Goal: Check status: Check status

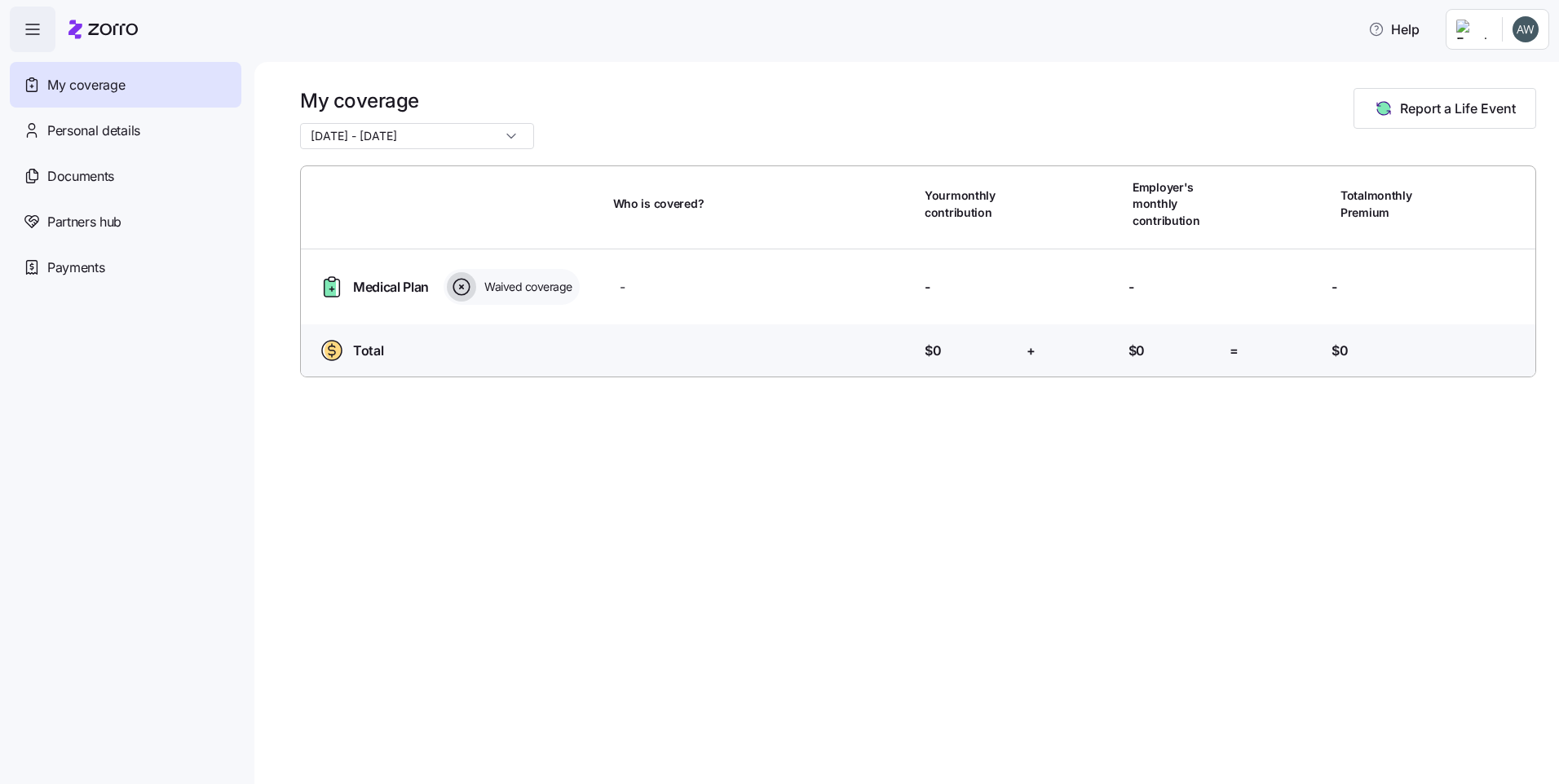
click at [1479, 25] on html "Help My coverage Personal details Documents Partners hub Payments My coverage […" at bounding box center [780, 387] width 1559 height 774
click at [122, 116] on html "Help My coverage Personal details Documents Partners hub Payments My coverage […" at bounding box center [780, 387] width 1559 height 774
click at [145, 124] on div "Personal details" at bounding box center [125, 131] width 232 height 46
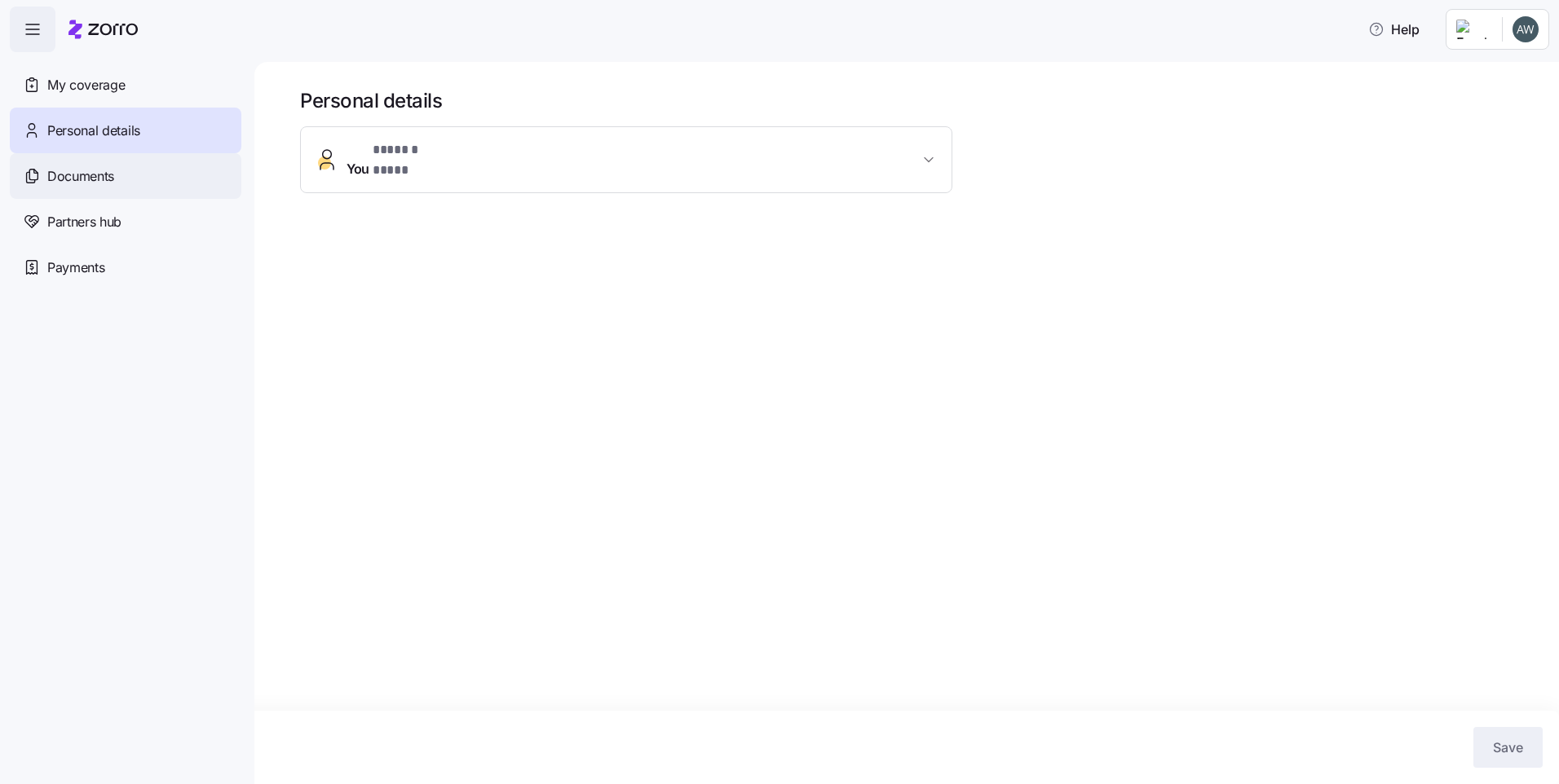
click at [101, 175] on span "Documents" at bounding box center [81, 175] width 67 height 20
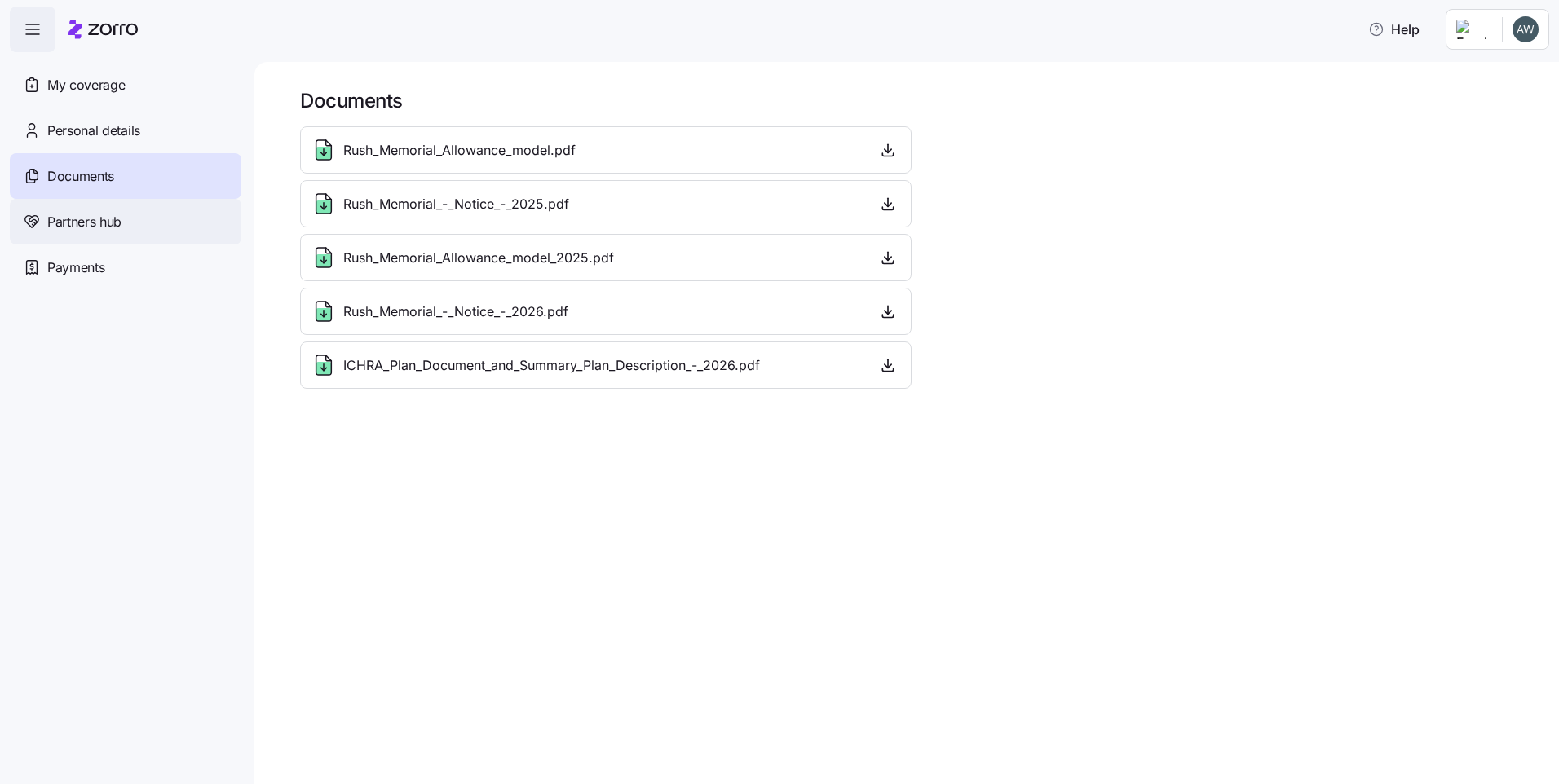
click at [101, 231] on span "Partners hub" at bounding box center [85, 221] width 74 height 20
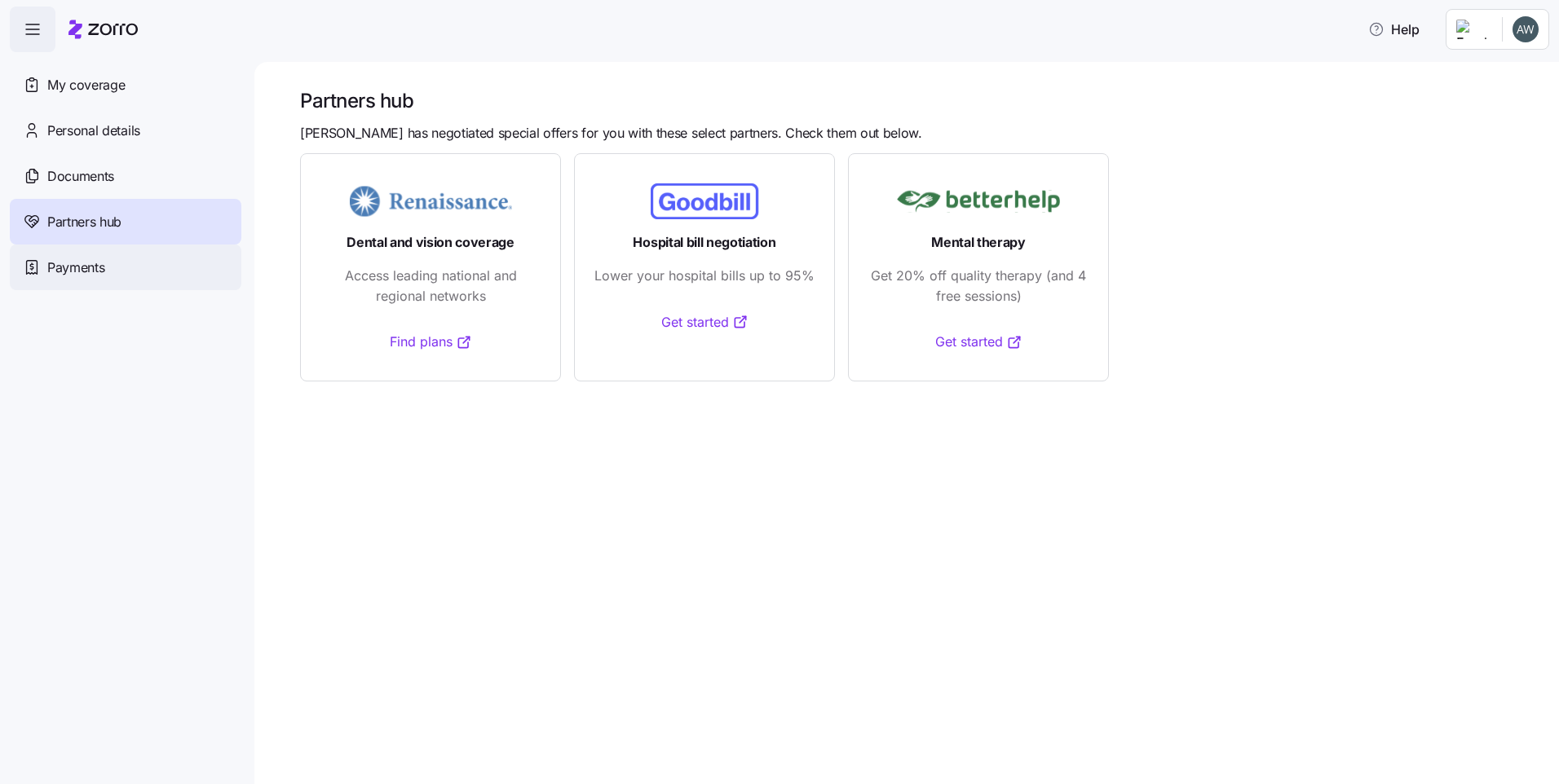
click at [88, 275] on span "Payments" at bounding box center [76, 267] width 57 height 20
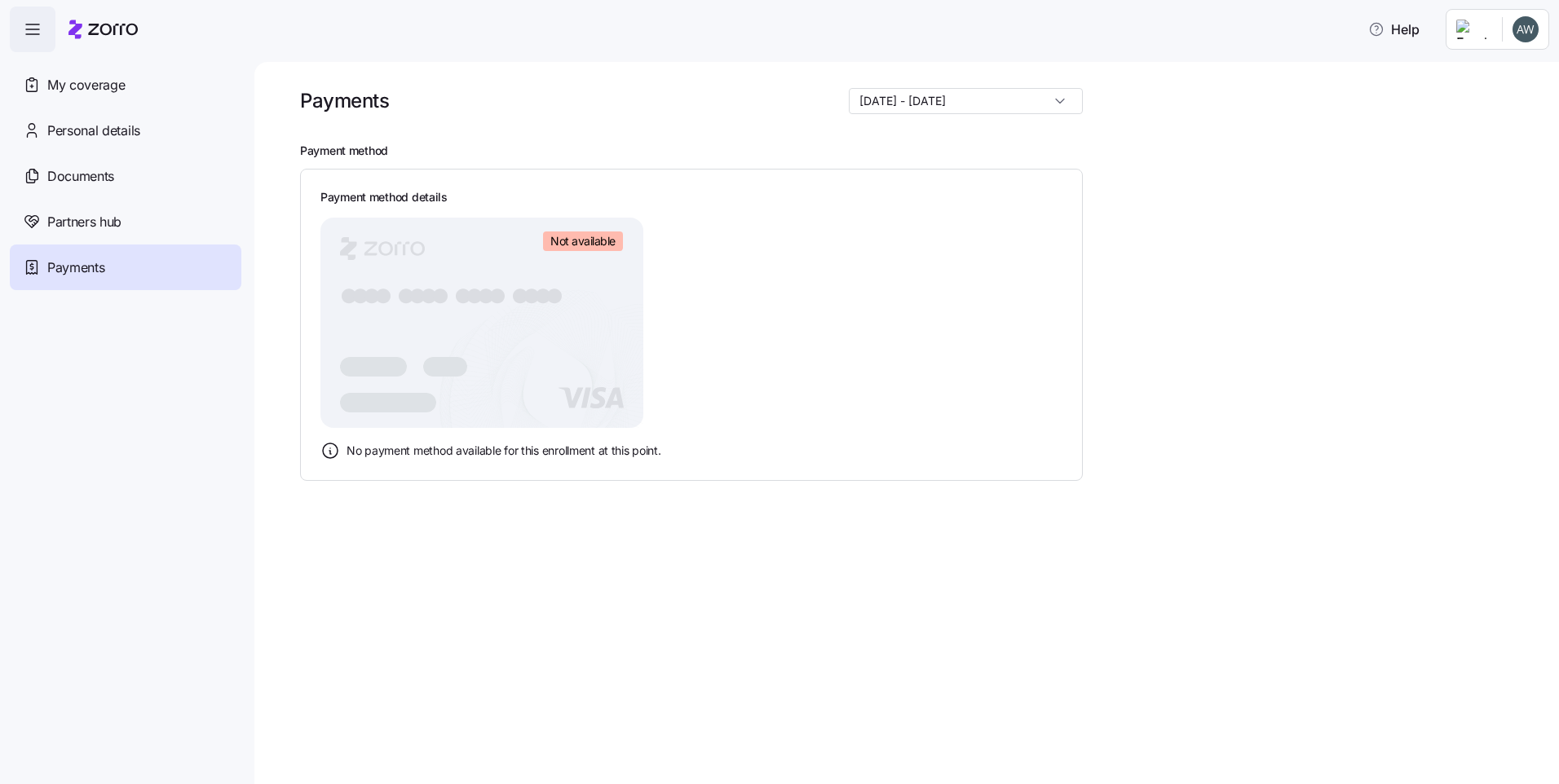
click at [651, 342] on div "Payment method details Not available ● ● ● ● ● ● ● ● ● ● ● ● ● ● ● ● No payment…" at bounding box center [691, 324] width 741 height 272
drag, startPoint x: 1008, startPoint y: 112, endPoint x: 1005, endPoint y: 125, distance: 13.3
click at [1005, 125] on div "Payments [DATE] - [DATE] Payment method Payment method details Not available ● …" at bounding box center [917, 284] width 1236 height 393
drag, startPoint x: 1005, startPoint y: 125, endPoint x: 964, endPoint y: 102, distance: 47.0
click at [964, 102] on input "[DATE] - [DATE]" at bounding box center [965, 100] width 234 height 26
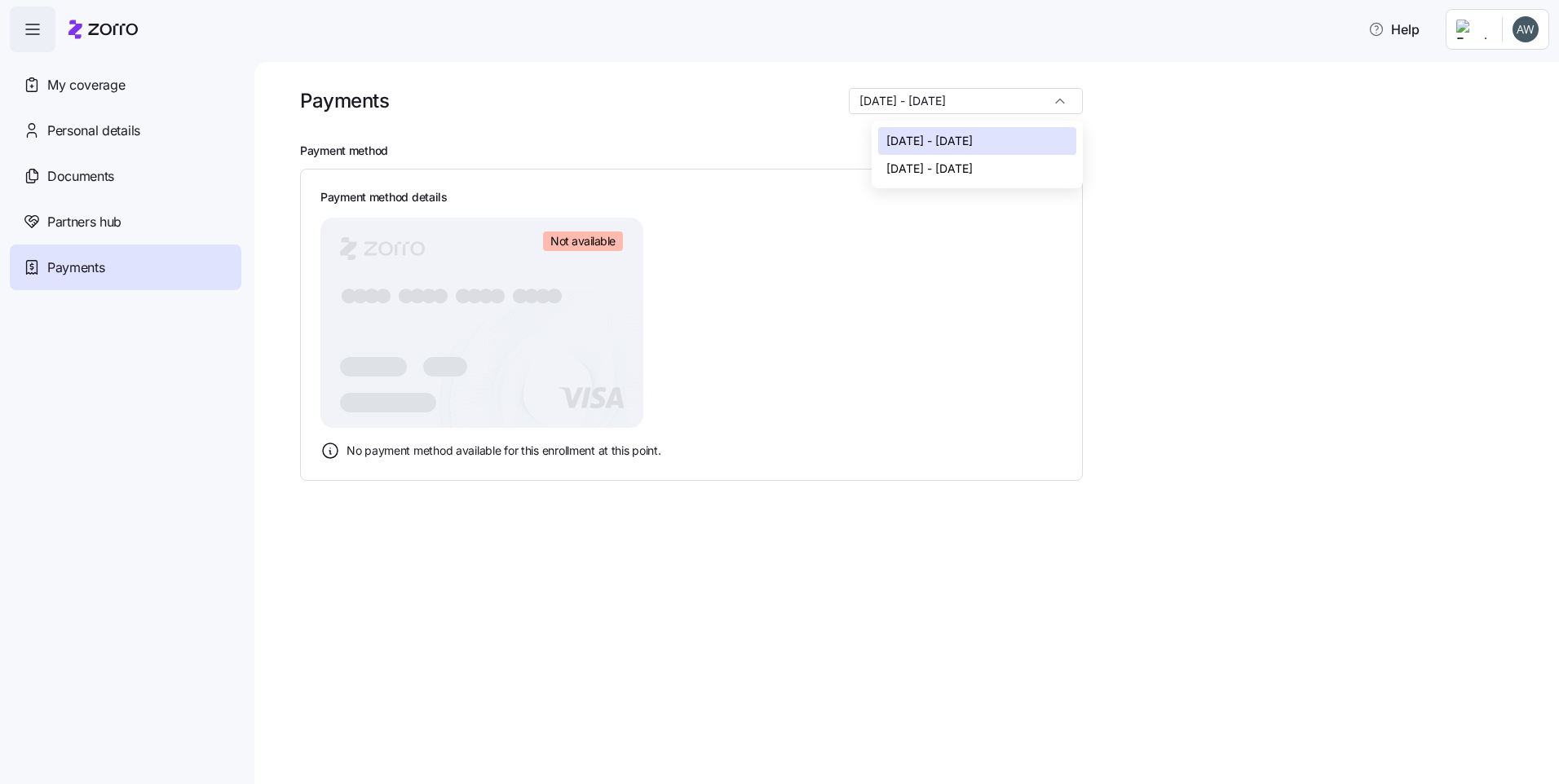
click at [932, 165] on span "[DATE] - [DATE]" at bounding box center [929, 168] width 87 height 18
type input "[DATE] - [DATE]"
click at [329, 452] on icon at bounding box center [330, 450] width 20 height 20
